Goal: Information Seeking & Learning: Check status

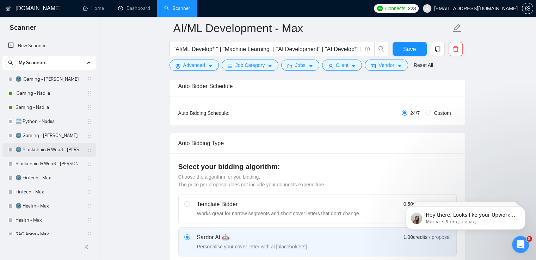
scroll to position [104, 0]
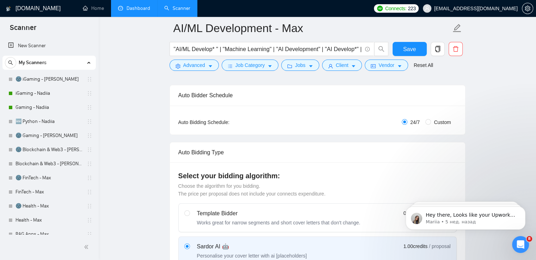
click at [137, 11] on link "Dashboard" at bounding box center [134, 8] width 32 height 6
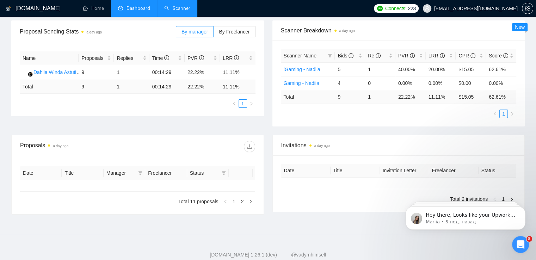
type input "[DATE]"
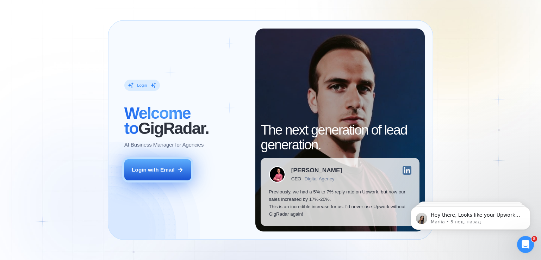
click at [161, 177] on button "Login with Email" at bounding box center [157, 169] width 67 height 21
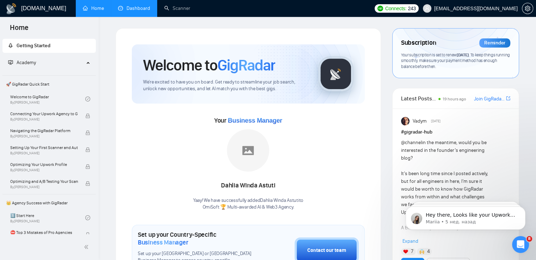
click at [128, 8] on link "Dashboard" at bounding box center [134, 8] width 32 height 6
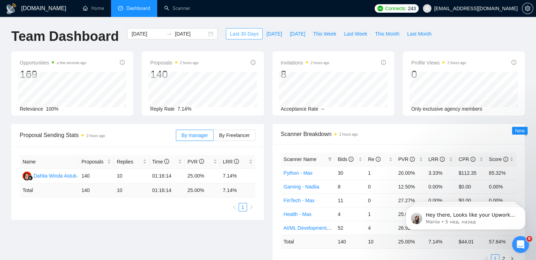
click at [240, 33] on span "Last 30 Days" at bounding box center [244, 34] width 29 height 8
click at [166, 33] on icon "swap-right" at bounding box center [169, 34] width 6 height 6
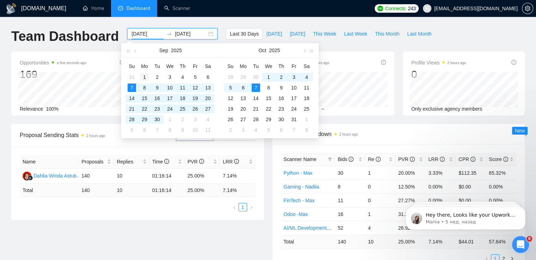
type input "2025-09-01"
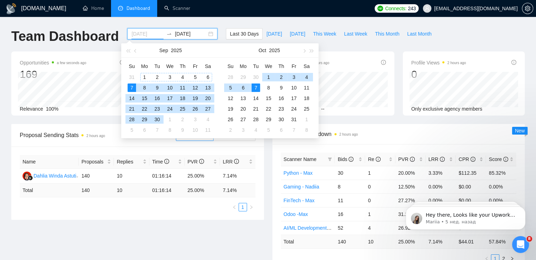
click at [145, 78] on div "1" at bounding box center [144, 77] width 8 height 8
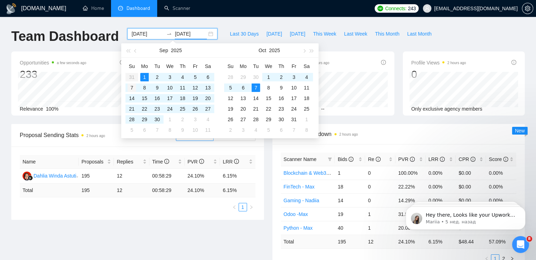
type input "[DATE]"
click at [133, 87] on div "7" at bounding box center [132, 88] width 8 height 8
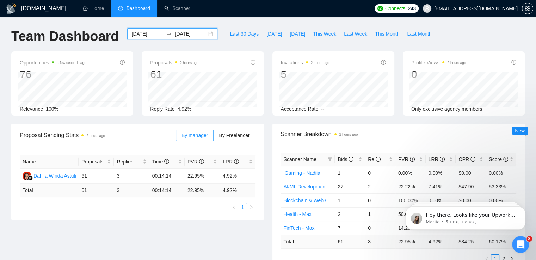
click at [206, 34] on div "2025-09-01 2025-09-07" at bounding box center [172, 33] width 90 height 11
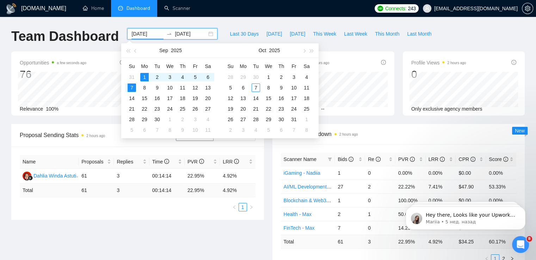
click at [206, 34] on div "2025-09-01 2025-09-07" at bounding box center [172, 33] width 90 height 11
click at [130, 222] on div "Proposal Sending Stats 2 hours ago By manager By Freelancer Name Proposals Repl…" at bounding box center [268, 202] width 522 height 156
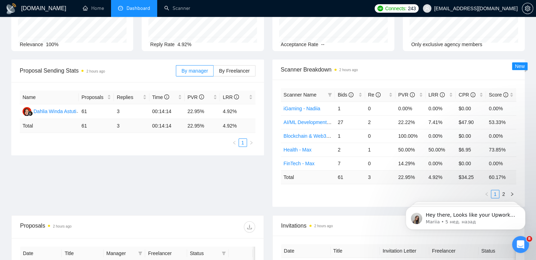
scroll to position [65, 0]
click at [466, 175] on td "$ 34.25" at bounding box center [471, 177] width 30 height 14
drag, startPoint x: 475, startPoint y: 179, endPoint x: 459, endPoint y: 179, distance: 16.2
click at [459, 179] on td "$ 34.25" at bounding box center [471, 177] width 30 height 14
copy td "$ 34.25"
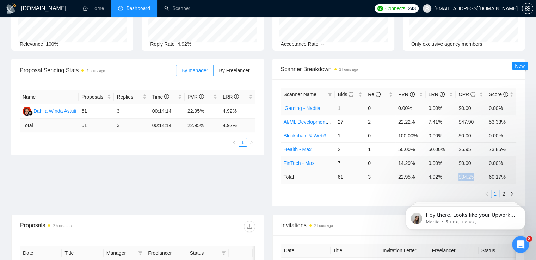
scroll to position [0, 0]
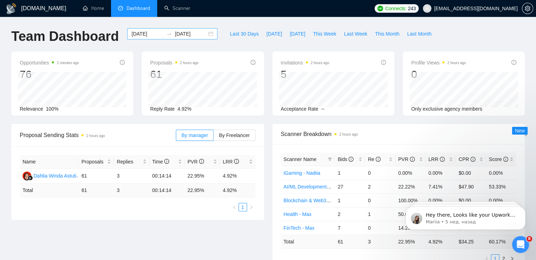
click at [206, 34] on div "2025-09-01 2025-09-07" at bounding box center [172, 33] width 90 height 11
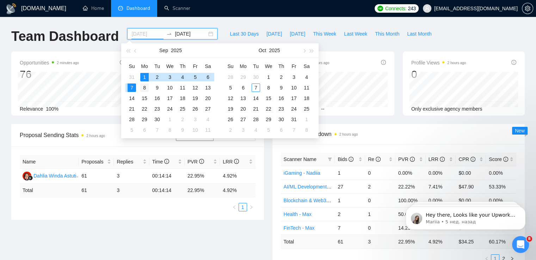
type input "2025-09-08"
click at [143, 88] on div "8" at bounding box center [144, 88] width 8 height 8
type input "2025-09-14"
click at [131, 99] on div "14" at bounding box center [132, 98] width 8 height 8
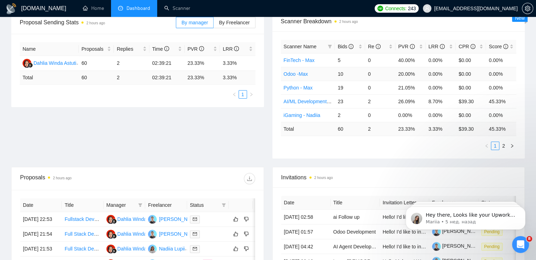
scroll to position [113, 0]
drag, startPoint x: 474, startPoint y: 128, endPoint x: 457, endPoint y: 129, distance: 16.9
click at [457, 129] on td "$ 39.30" at bounding box center [471, 129] width 30 height 14
copy td "$ 39.30"
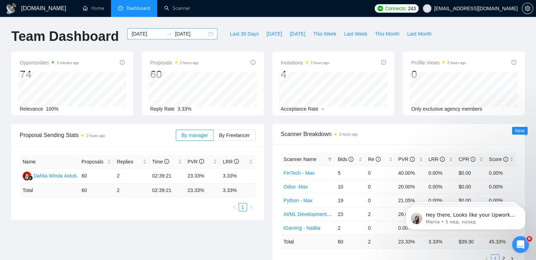
click at [203, 33] on div "2025-09-08 2025-09-14" at bounding box center [172, 33] width 90 height 11
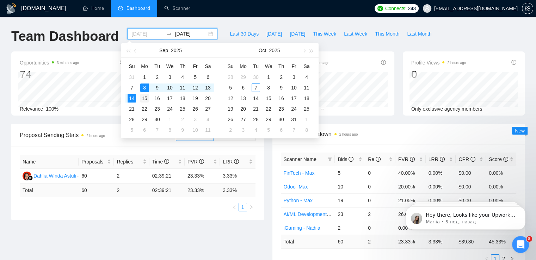
type input "2025-09-15"
click at [147, 98] on div "15" at bounding box center [144, 98] width 8 height 8
type input "2025-09-21"
click at [130, 110] on div "21" at bounding box center [132, 109] width 8 height 8
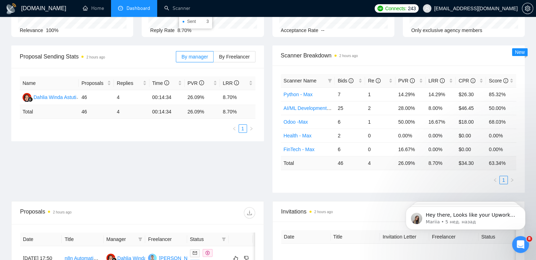
scroll to position [79, 0]
drag, startPoint x: 475, startPoint y: 161, endPoint x: 457, endPoint y: 162, distance: 18.4
click at [457, 162] on td "$ 34.30" at bounding box center [471, 163] width 30 height 14
copy td "$ 34.30"
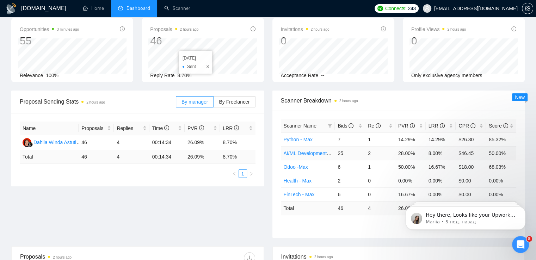
scroll to position [0, 0]
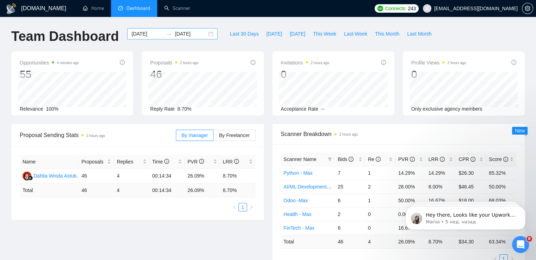
click at [204, 35] on div "2025-09-15 2025-09-21" at bounding box center [172, 33] width 90 height 11
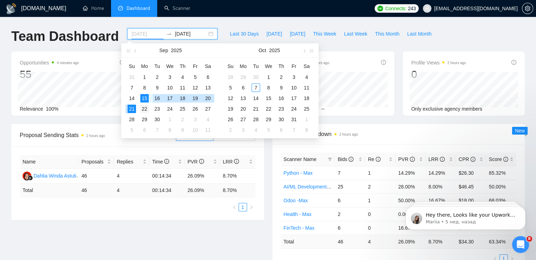
type input "2025-09-22"
click at [142, 109] on div "22" at bounding box center [144, 109] width 8 height 8
type input "2025-09-29"
type input "2025-09-23"
type input "2025-09-22"
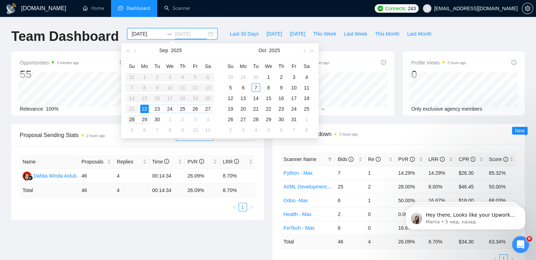
type input "2025-09-28"
click at [134, 119] on div "28" at bounding box center [132, 119] width 8 height 8
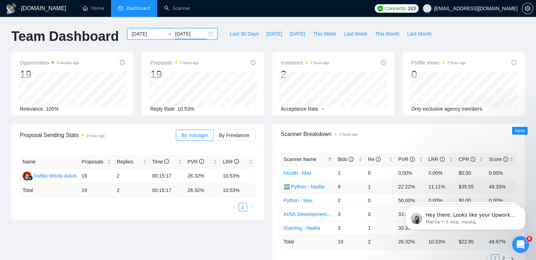
scroll to position [119, 0]
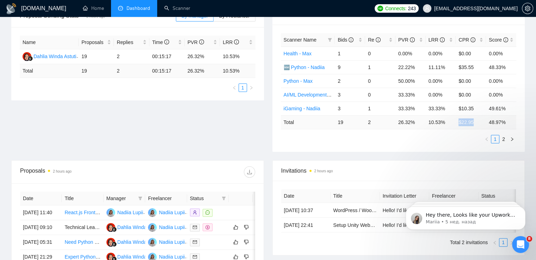
drag, startPoint x: 475, startPoint y: 123, endPoint x: 458, endPoint y: 123, distance: 16.6
click at [458, 123] on td "$ 22.95" at bounding box center [471, 122] width 30 height 14
copy td "$ 22.95"
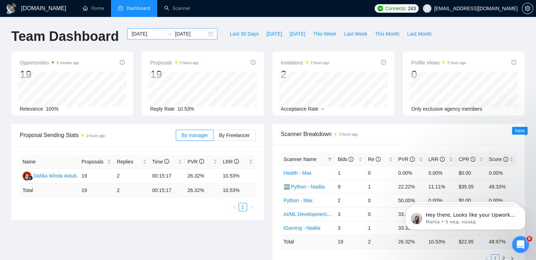
click at [204, 34] on div "2025-09-22 2025-09-28" at bounding box center [172, 33] width 90 height 11
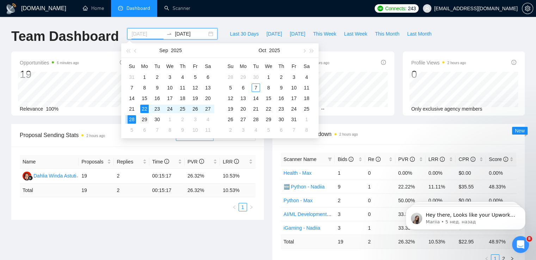
type input "2025-09-29"
click at [145, 119] on div "29" at bounding box center [144, 119] width 8 height 8
type input "2025-09-30"
click at [156, 119] on div "30" at bounding box center [157, 119] width 8 height 8
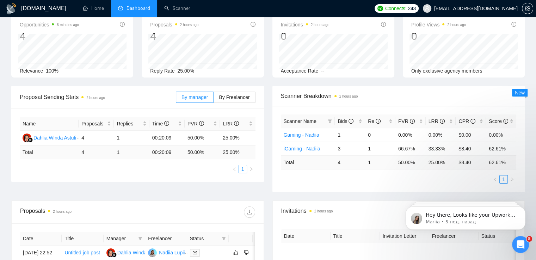
scroll to position [39, 0]
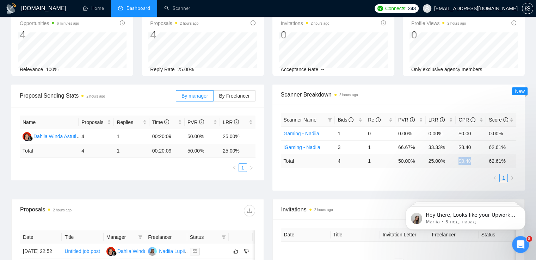
drag, startPoint x: 457, startPoint y: 162, endPoint x: 471, endPoint y: 162, distance: 14.1
click at [471, 162] on td "$ 8.40" at bounding box center [471, 161] width 30 height 14
copy td "$ 8.40"
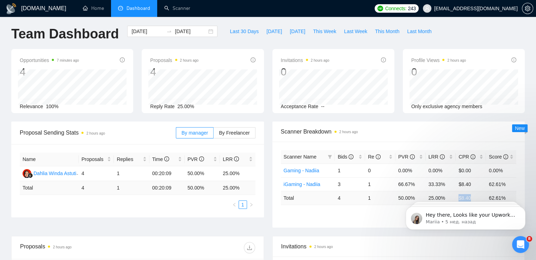
scroll to position [0, 0]
